Goal: Transaction & Acquisition: Purchase product/service

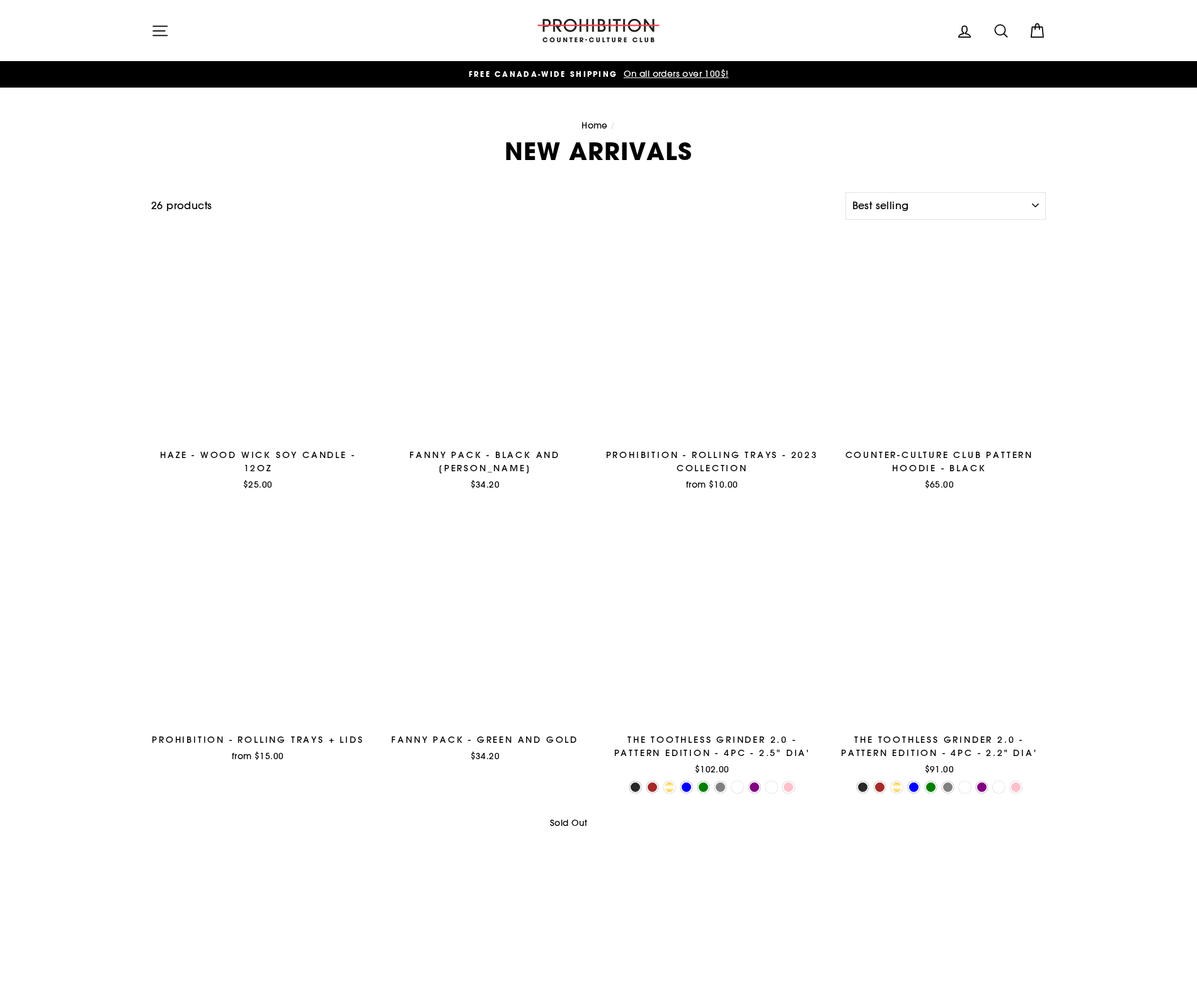
select select "best-selling"
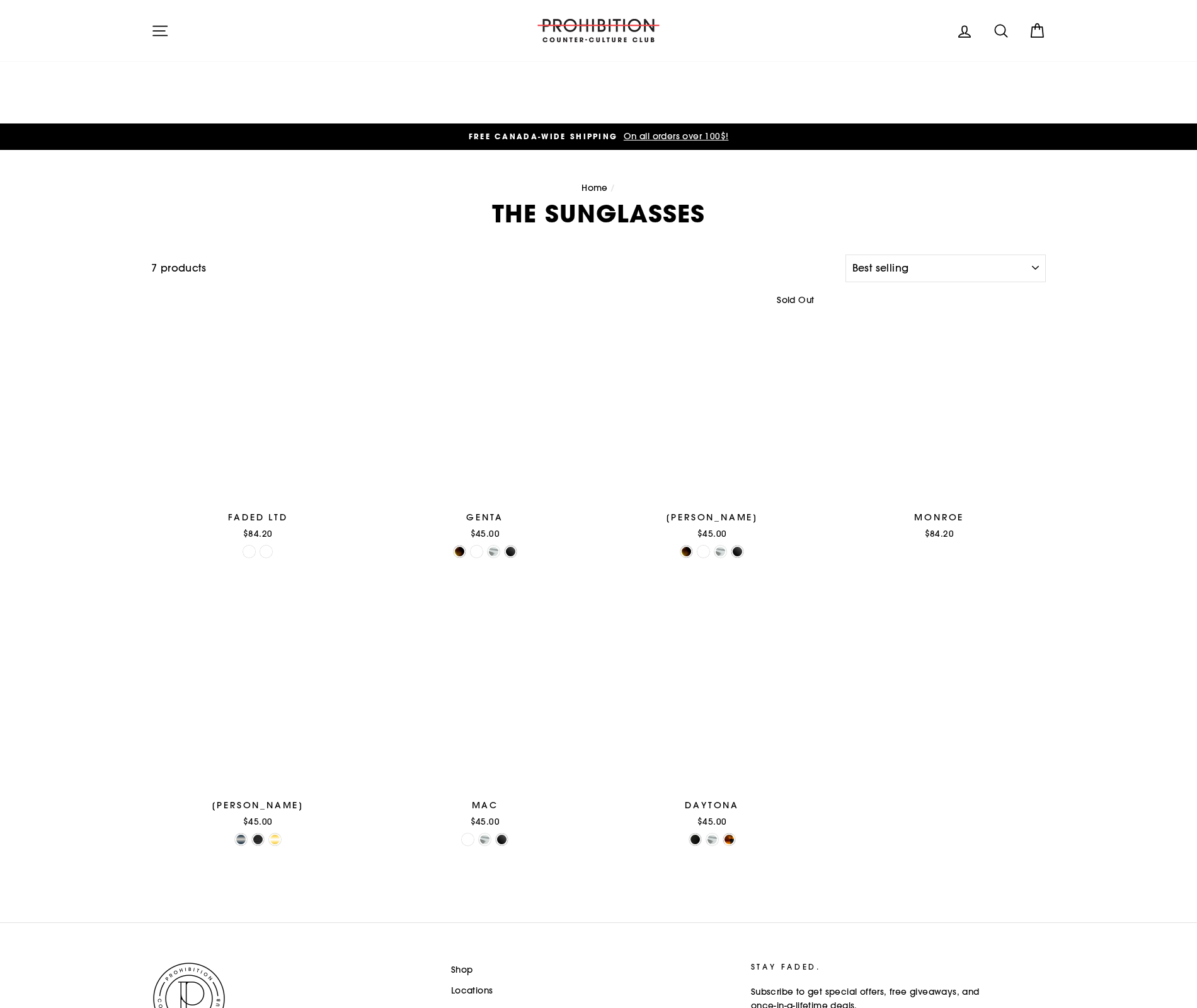
select select "best-selling"
